Goal: Obtain resource: Download file/media

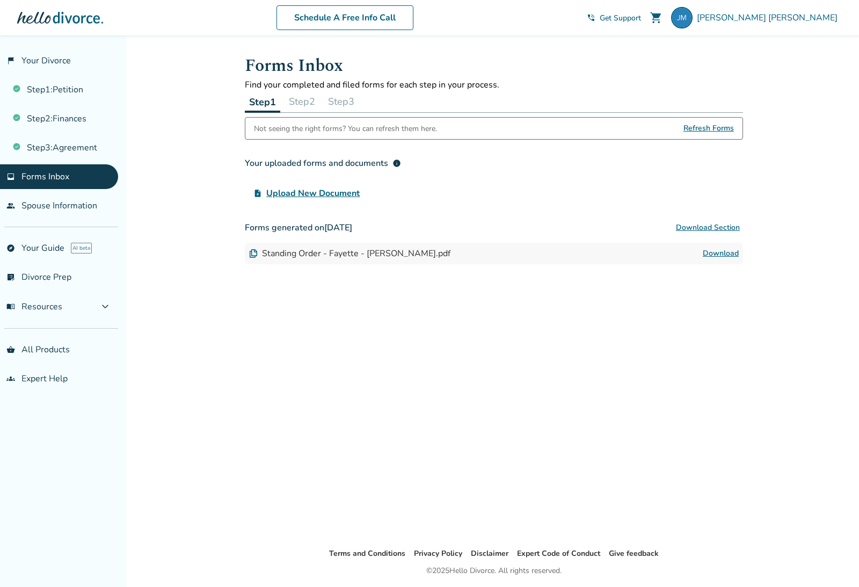
click at [77, 146] on link "Step 3 : Agreement" at bounding box center [59, 147] width 118 height 25
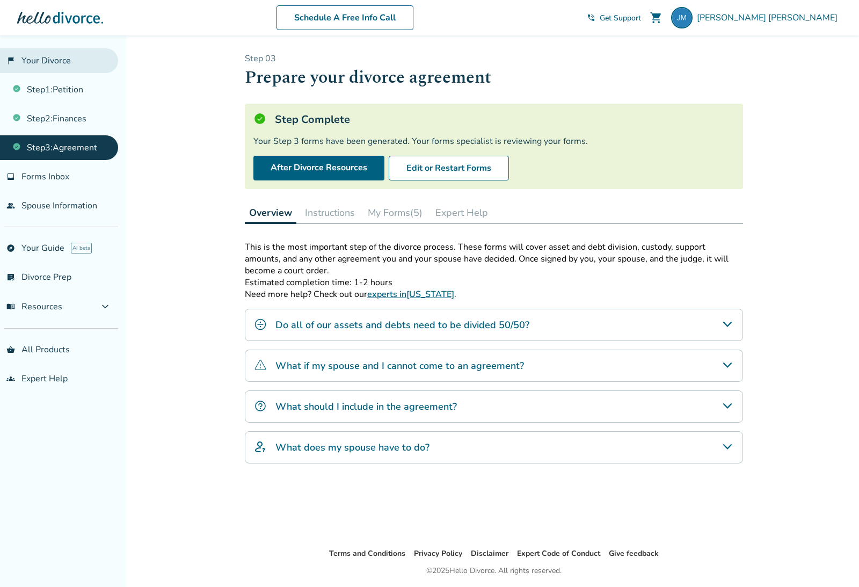
click at [61, 64] on link "flag_2 Your Divorce" at bounding box center [59, 60] width 118 height 25
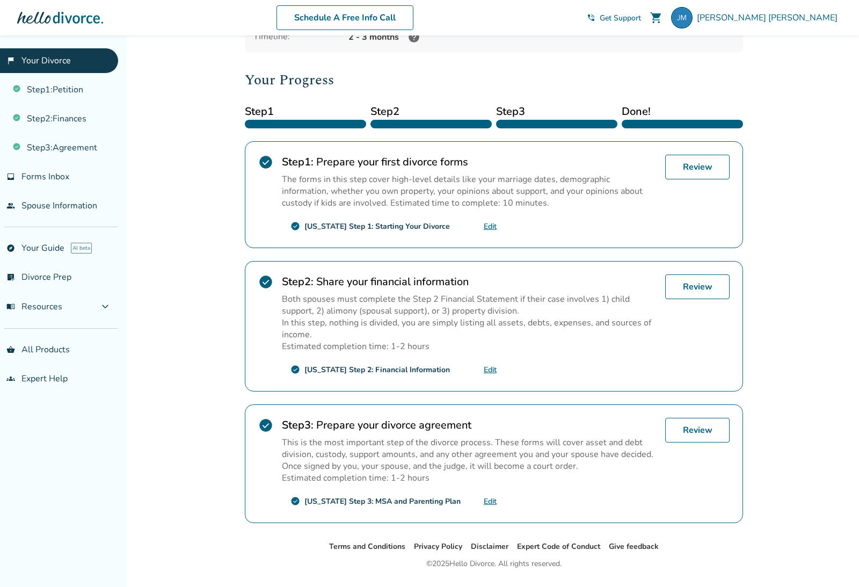
scroll to position [120, 0]
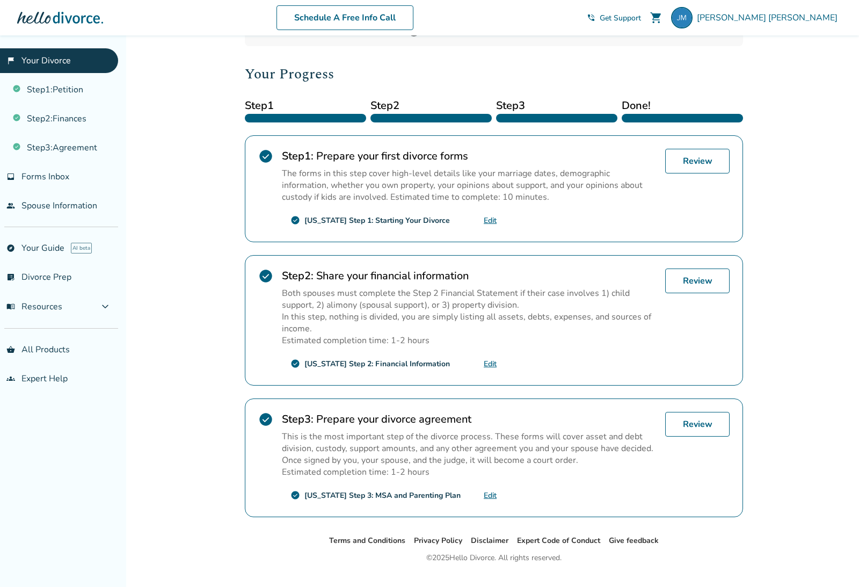
click at [698, 447] on div "Review" at bounding box center [697, 458] width 64 height 92
click at [692, 429] on link "Review" at bounding box center [697, 424] width 64 height 25
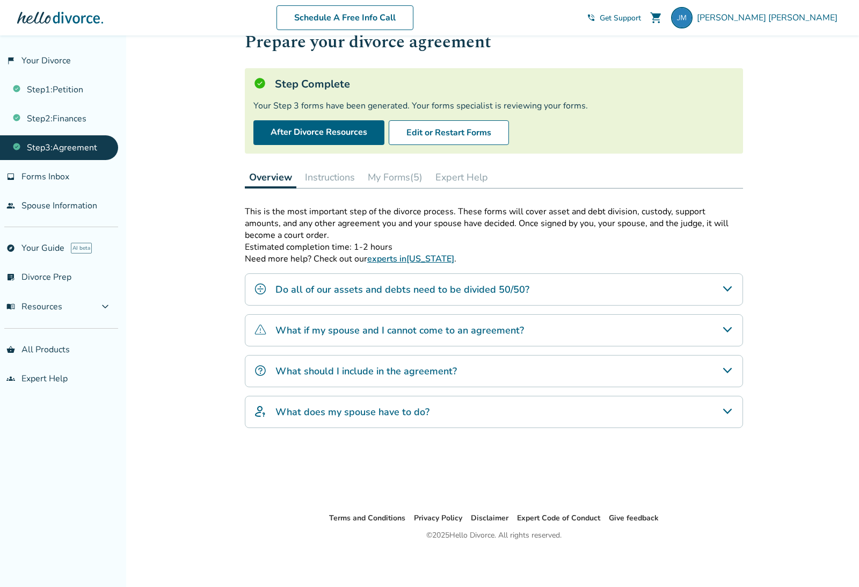
click at [398, 175] on button "My Forms (5)" at bounding box center [395, 176] width 63 height 21
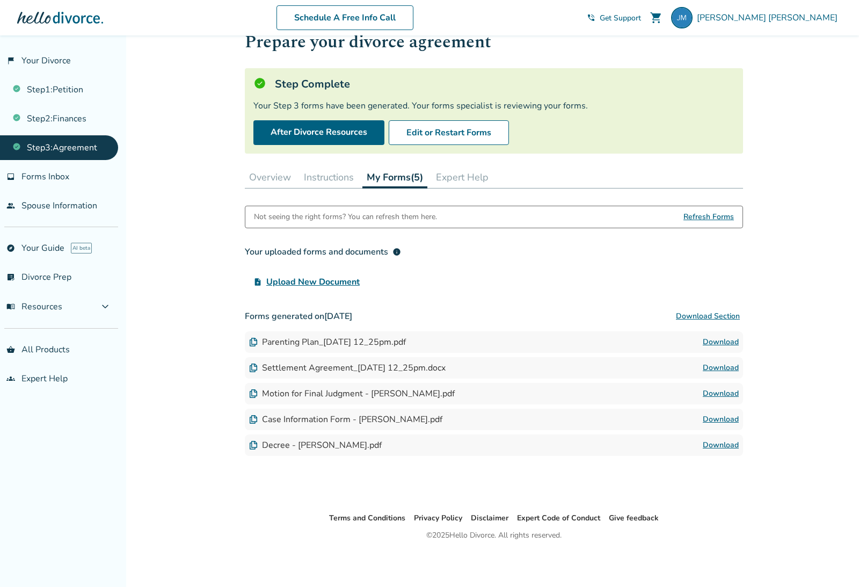
click at [718, 448] on link "Download" at bounding box center [721, 445] width 36 height 13
click at [714, 336] on link "Download" at bounding box center [721, 342] width 36 height 13
click at [722, 361] on link "Download" at bounding box center [721, 367] width 36 height 13
